Goal: Task Accomplishment & Management: Manage account settings

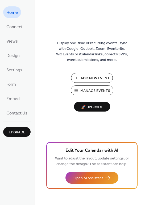
click at [86, 89] on span "Manage Events" at bounding box center [95, 91] width 30 height 6
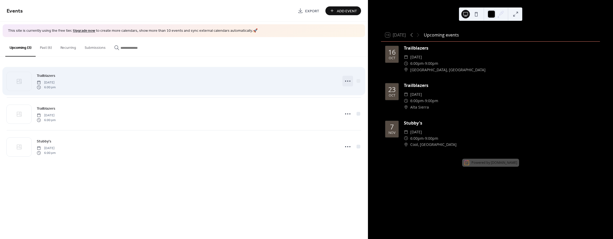
click at [349, 83] on icon at bounding box center [348, 81] width 9 height 9
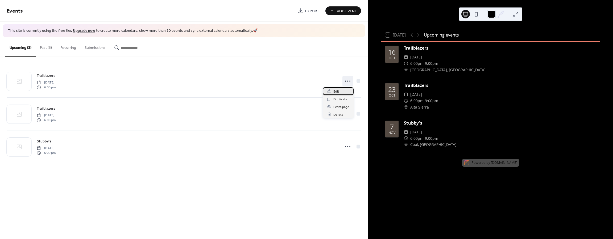
click at [340, 89] on div "Edit" at bounding box center [338, 91] width 31 height 8
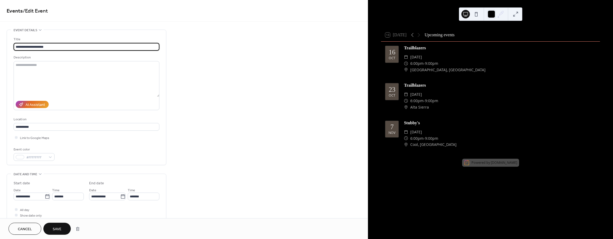
type input "**********"
click at [59, 229] on span "Save" at bounding box center [57, 229] width 9 height 6
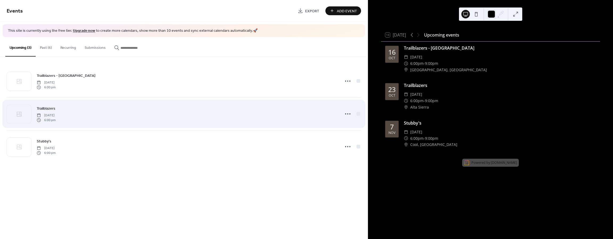
click at [110, 120] on div "Trailblazers [DATE] 6:00 pm" at bounding box center [187, 113] width 301 height 17
click at [346, 115] on icon at bounding box center [348, 113] width 9 height 9
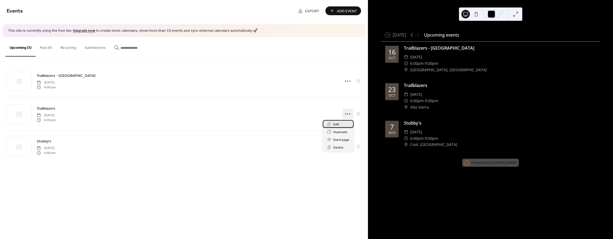
click at [339, 123] on span "Edit" at bounding box center [337, 124] width 6 height 6
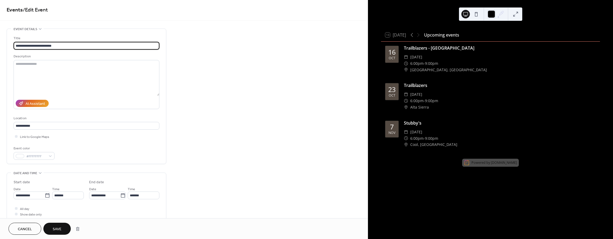
scroll to position [2, 0]
type input "**********"
click at [63, 229] on button "Save" at bounding box center [56, 228] width 27 height 12
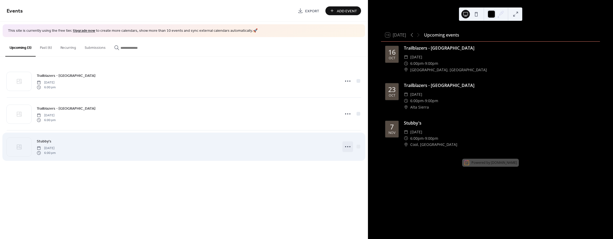
click at [348, 148] on icon at bounding box center [348, 146] width 9 height 9
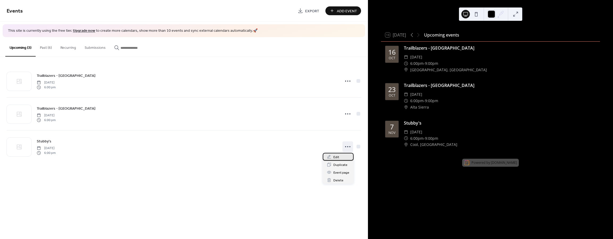
click at [341, 156] on div "Edit" at bounding box center [338, 157] width 31 height 8
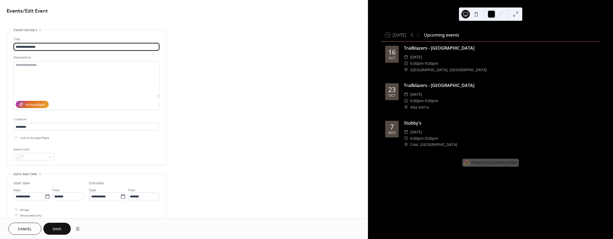
type input "**********"
click at [57, 226] on span "Save" at bounding box center [57, 229] width 9 height 6
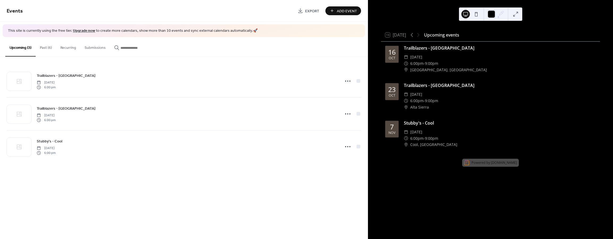
click at [45, 47] on button "Past (6)" at bounding box center [46, 46] width 20 height 19
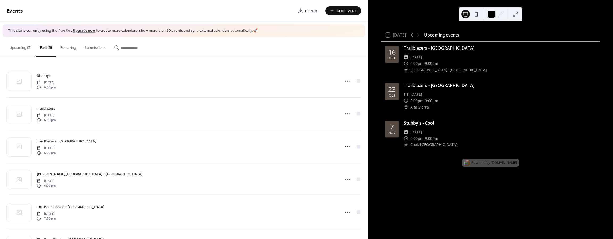
click at [22, 48] on button "Upcoming (3)" at bounding box center [20, 46] width 30 height 19
